Goal: Share content: Share content

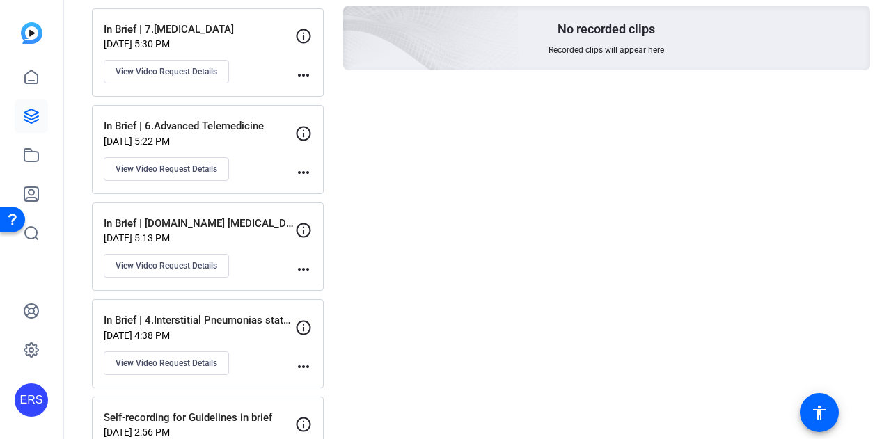
scroll to position [358, 0]
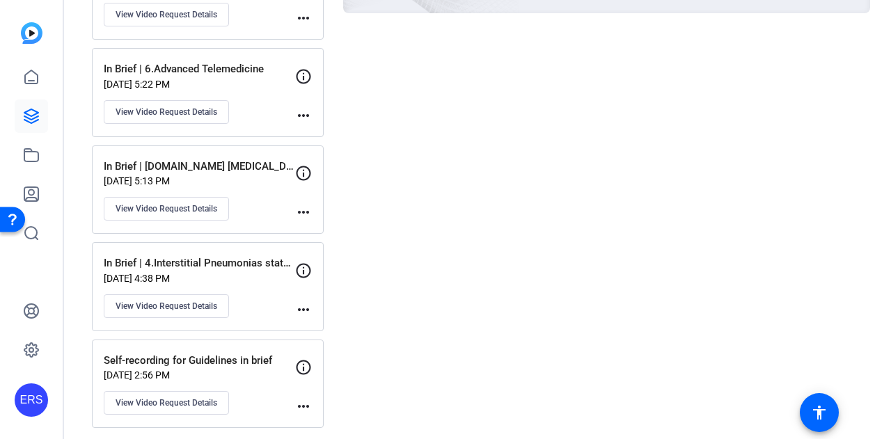
click at [210, 273] on p "[DATE] 4:38 PM" at bounding box center [199, 278] width 191 height 11
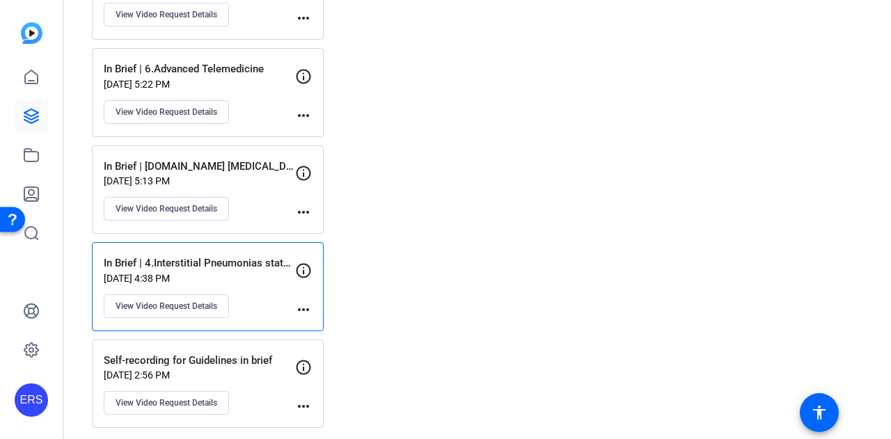
click at [306, 303] on mat-icon "more_horiz" at bounding box center [303, 309] width 17 height 17
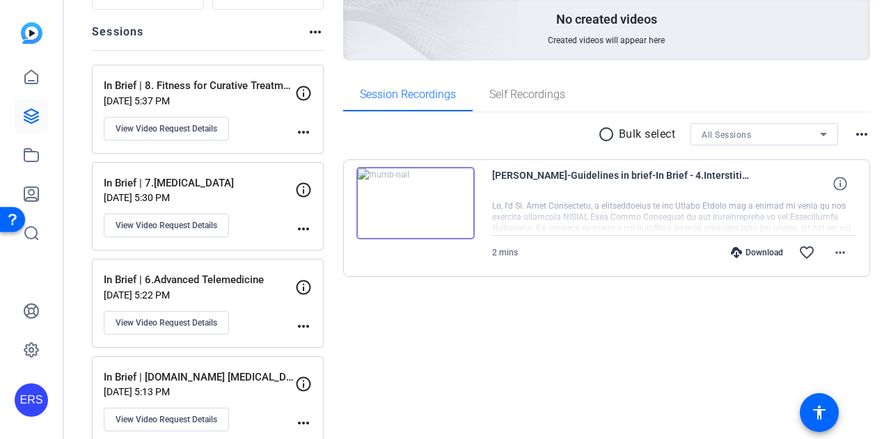
scroll to position [148, 0]
click at [835, 246] on mat-icon "more_horiz" at bounding box center [840, 252] width 17 height 17
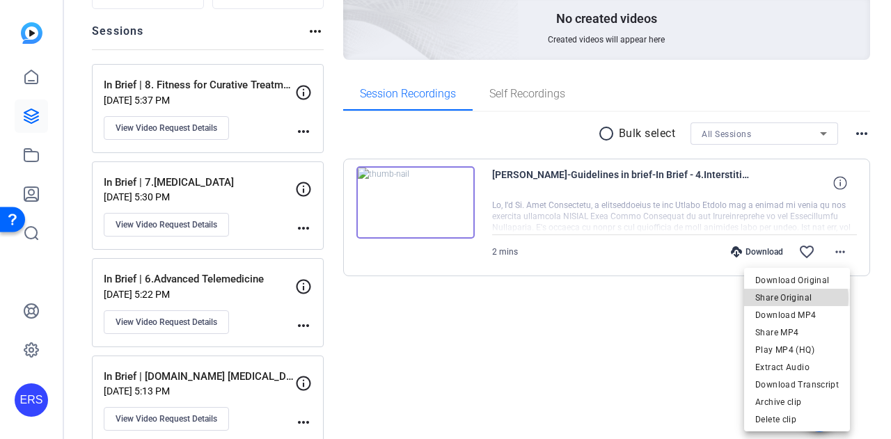
click at [790, 299] on span "Share Original" at bounding box center [796, 297] width 83 height 17
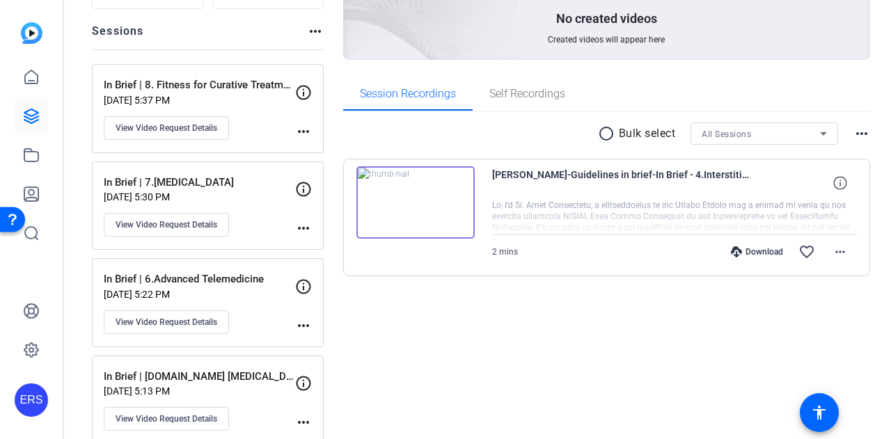
click at [419, 197] on img at bounding box center [415, 202] width 118 height 72
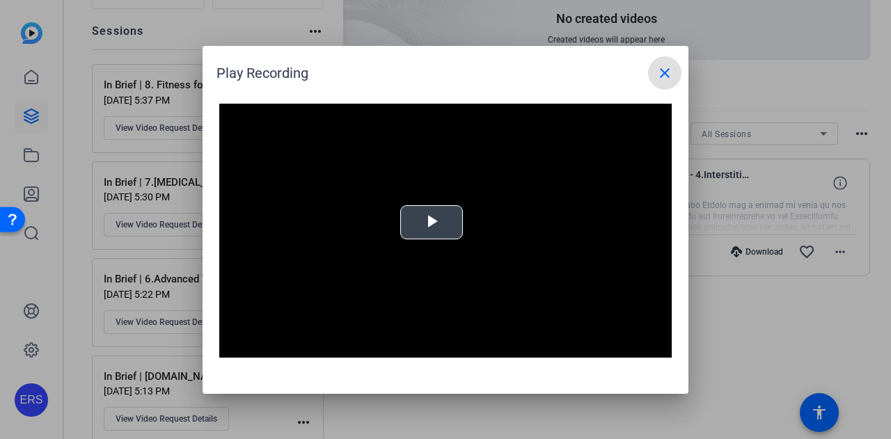
click at [431, 222] on span "Video Player" at bounding box center [431, 222] width 0 height 0
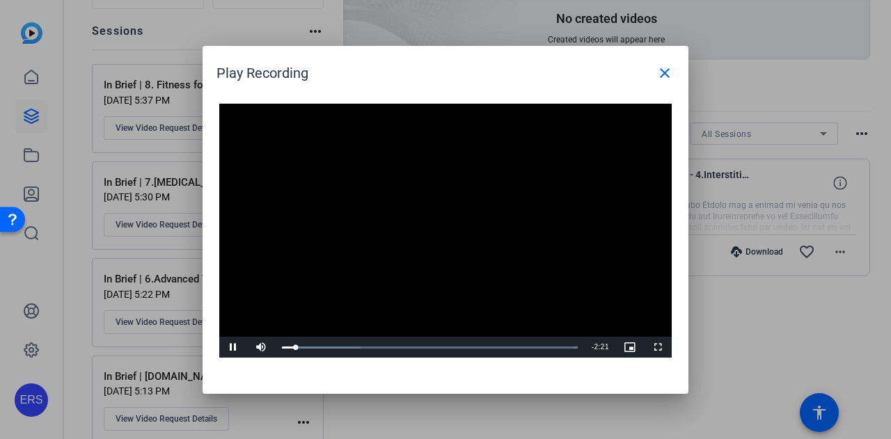
click at [518, 72] on div "Play Recording close" at bounding box center [448, 72] width 465 height 33
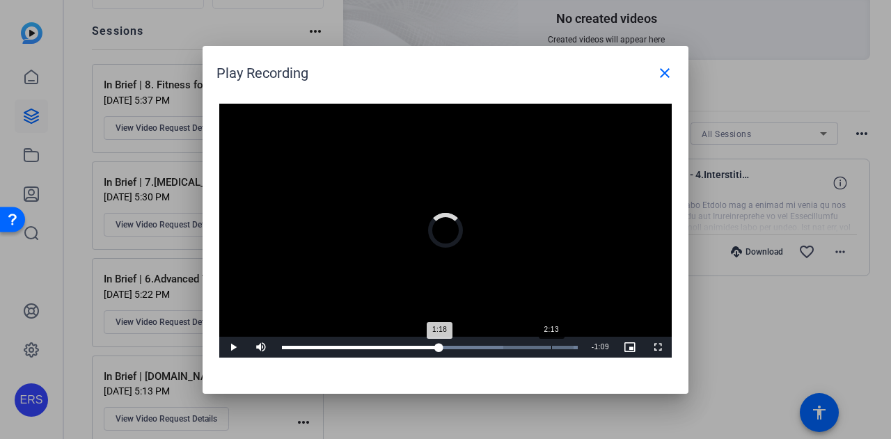
click at [550, 350] on div "Loaded : 100.00% 2:13 1:18" at bounding box center [430, 347] width 310 height 21
click at [575, 348] on div "Loaded : 100.00% 2:24 2:14" at bounding box center [430, 347] width 296 height 3
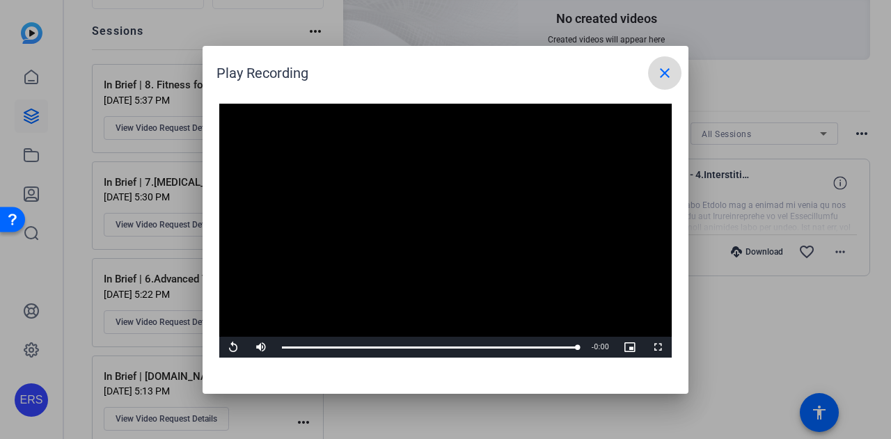
click at [663, 70] on mat-icon "close" at bounding box center [664, 73] width 17 height 17
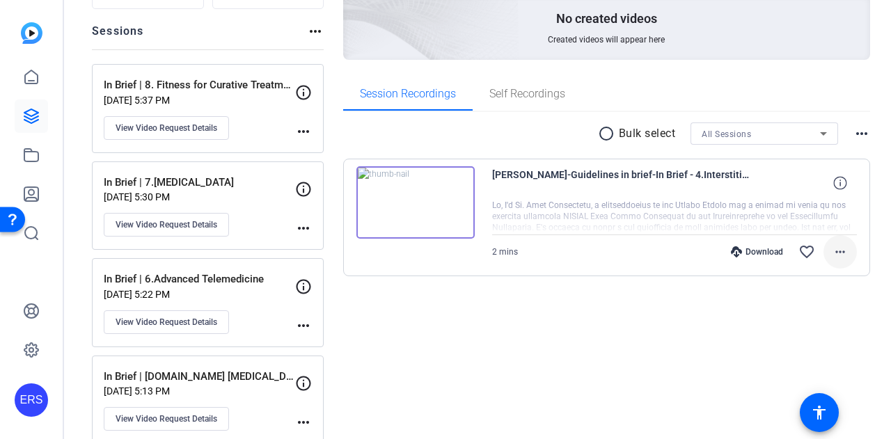
click at [832, 251] on mat-icon "more_horiz" at bounding box center [840, 252] width 17 height 17
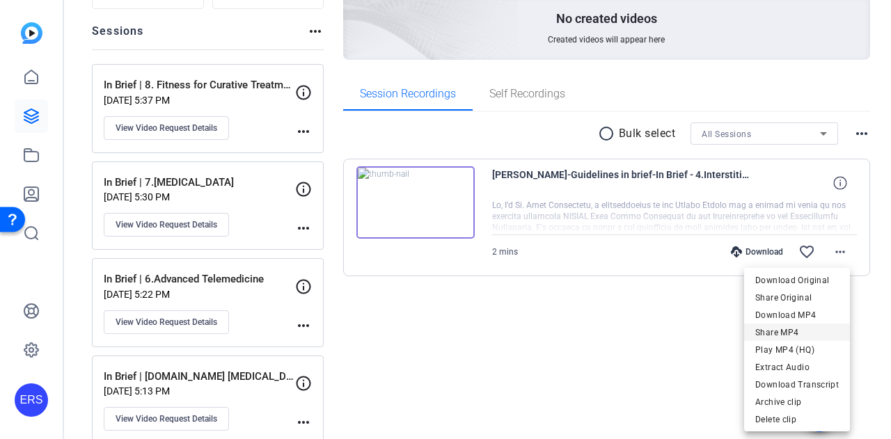
click at [790, 333] on span "Share MP4" at bounding box center [796, 332] width 83 height 17
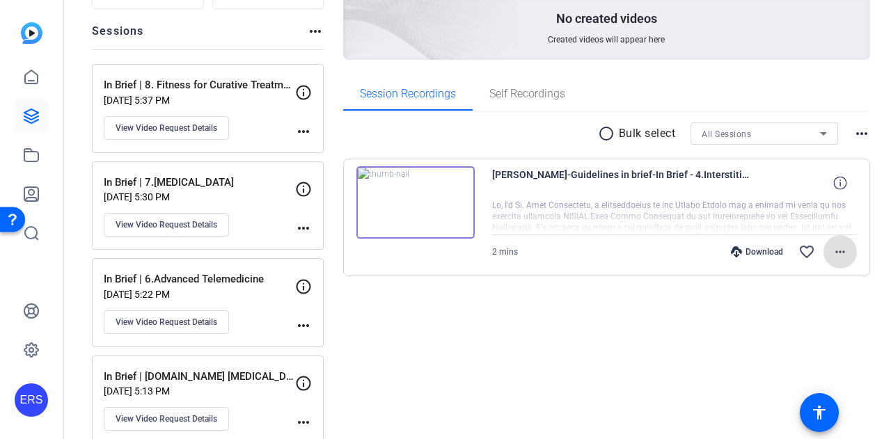
click at [845, 253] on span at bounding box center [839, 251] width 33 height 33
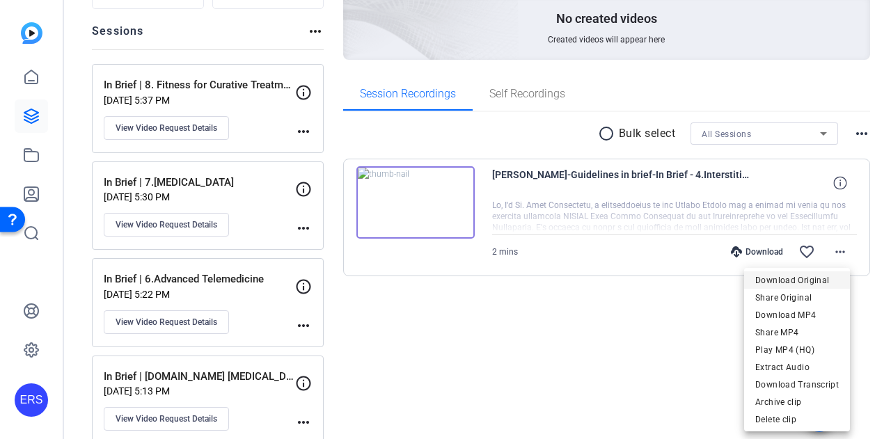
click at [811, 276] on span "Download Original" at bounding box center [796, 280] width 83 height 17
